Goal: Information Seeking & Learning: Learn about a topic

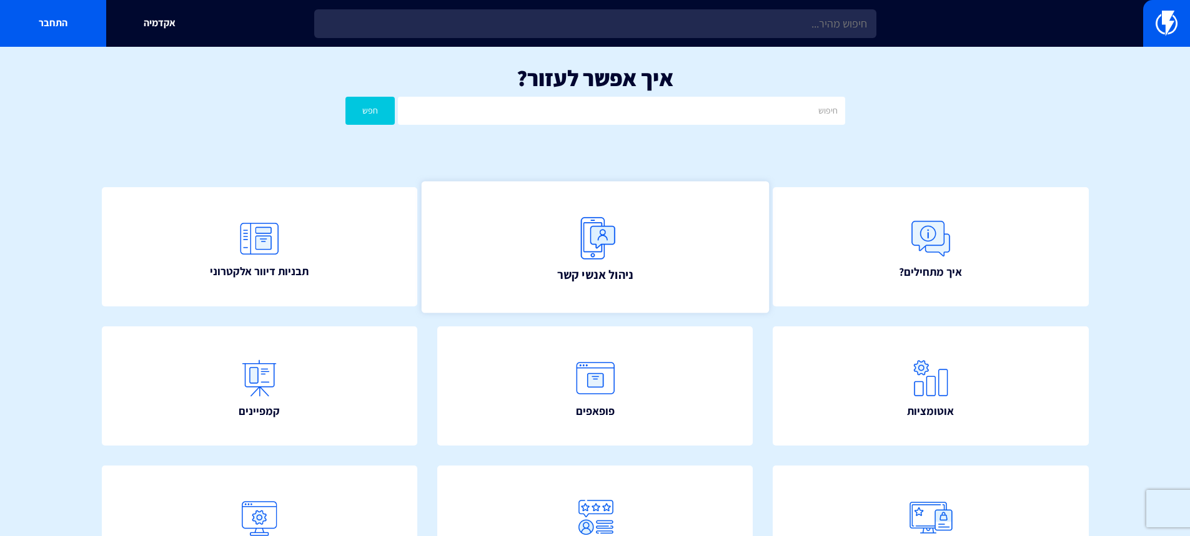
click at [613, 248] on img at bounding box center [595, 237] width 55 height 55
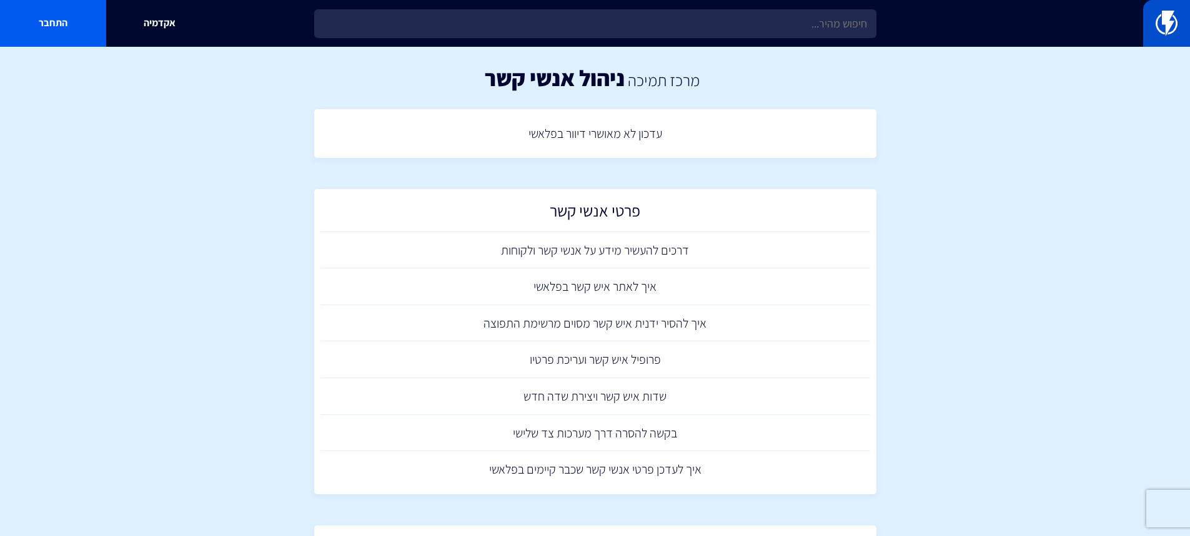
click at [1161, 41] on link at bounding box center [1166, 23] width 47 height 47
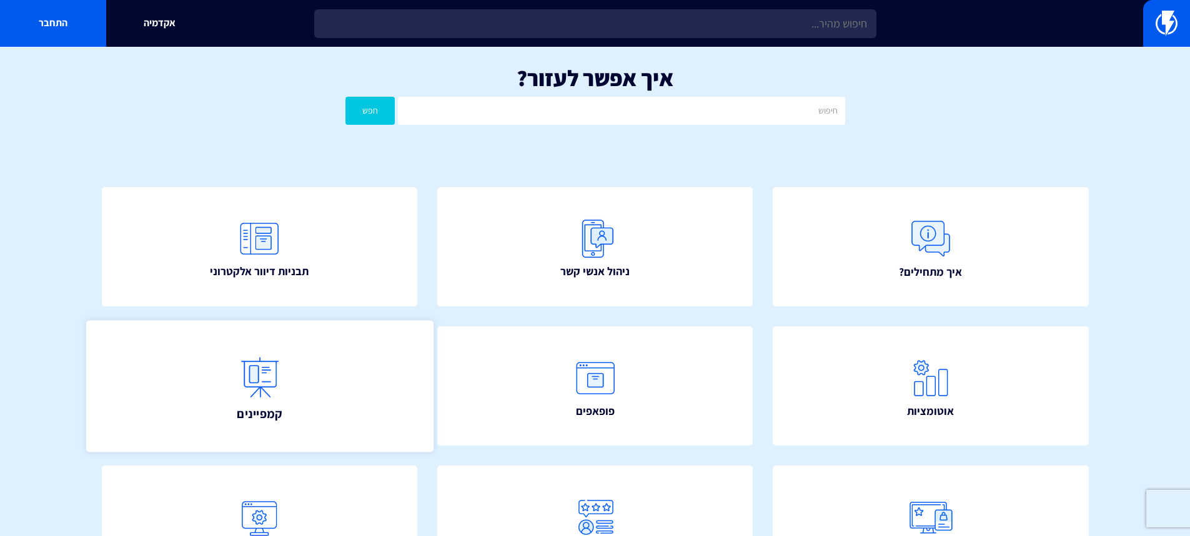
click at [281, 381] on img at bounding box center [259, 377] width 55 height 55
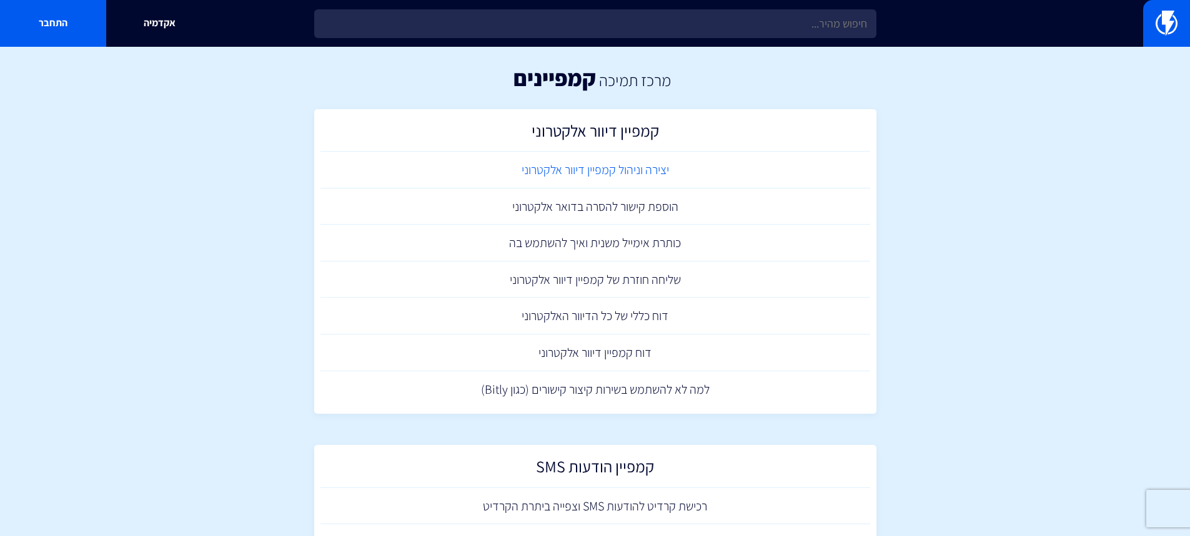
click at [633, 169] on link "יצירה וניהול קמפיין דיוור אלקטרוני" at bounding box center [595, 170] width 550 height 37
